Goal: Book appointment/travel/reservation

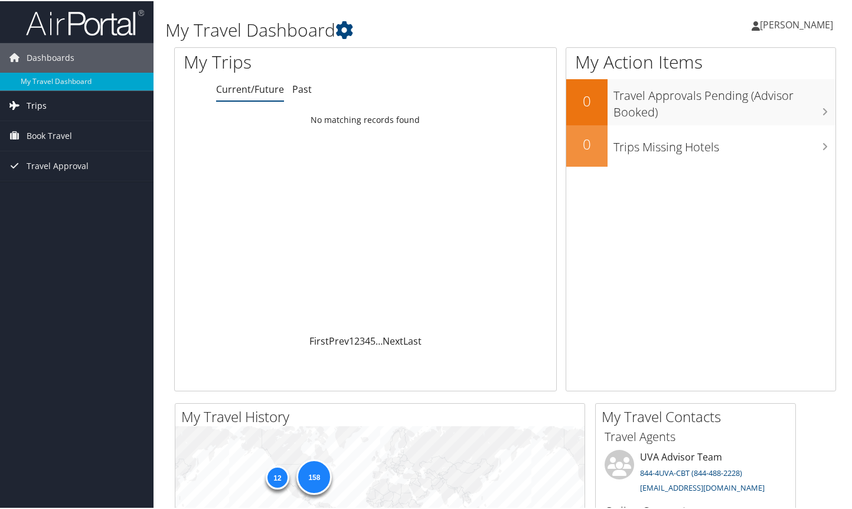
click at [42, 101] on span "Trips" at bounding box center [37, 105] width 20 height 30
click at [52, 184] on span "Book Travel" at bounding box center [49, 188] width 45 height 30
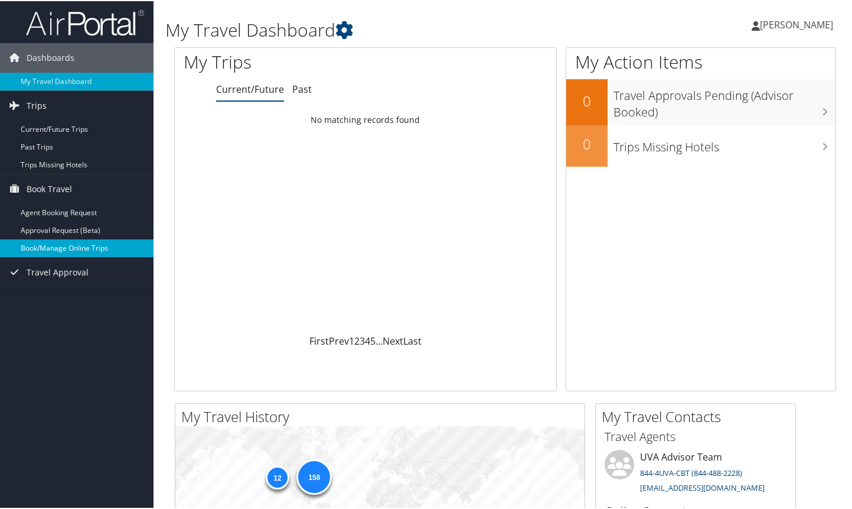
click at [73, 249] on link "Book/Manage Online Trips" at bounding box center [77, 247] width 154 height 18
